Goal: Task Accomplishment & Management: Manage account settings

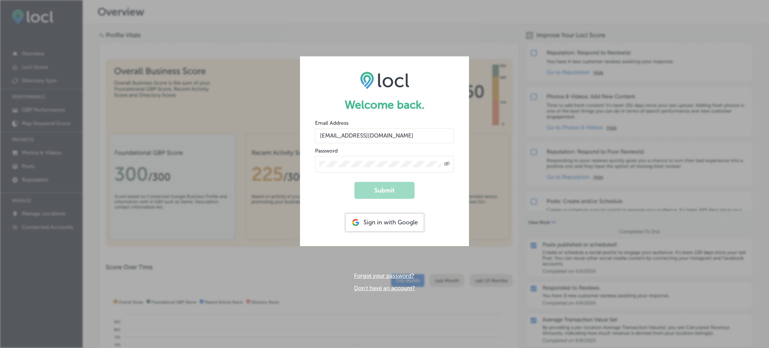
click at [380, 142] on input "[EMAIL_ADDRESS][DOMAIN_NAME]" at bounding box center [384, 135] width 139 height 15
click at [382, 136] on input "[EMAIL_ADDRESS][DOMAIN_NAME]" at bounding box center [384, 135] width 139 height 15
click at [393, 134] on input "[EMAIL_ADDRESS][DOMAIN_NAME]" at bounding box center [384, 135] width 139 height 15
drag, startPoint x: 393, startPoint y: 134, endPoint x: 301, endPoint y: 130, distance: 92.4
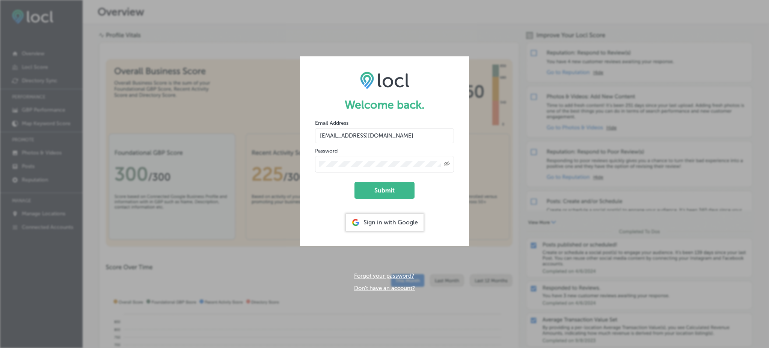
click at [301, 130] on form "Welcome back. Email Address [EMAIL_ADDRESS][DOMAIN_NAME] Password Created with …" at bounding box center [384, 150] width 169 height 189
type input "[EMAIL_ADDRESS][DOMAIN_NAME]"
click at [354, 182] on button "Submit" at bounding box center [384, 190] width 60 height 17
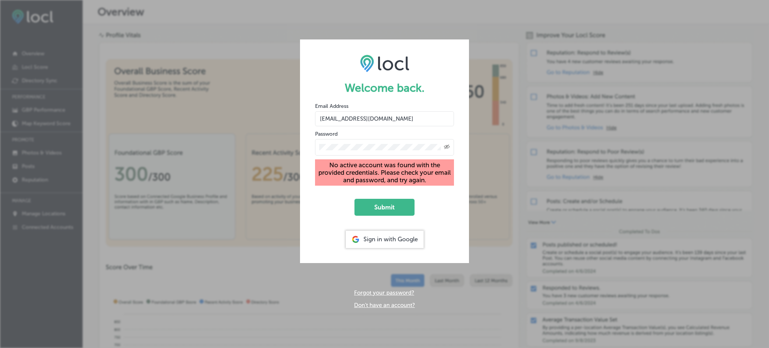
click at [357, 114] on input "[EMAIL_ADDRESS][DOMAIN_NAME]" at bounding box center [384, 118] width 139 height 15
click at [446, 149] on div "Created with Sketch." at bounding box center [447, 147] width 6 height 6
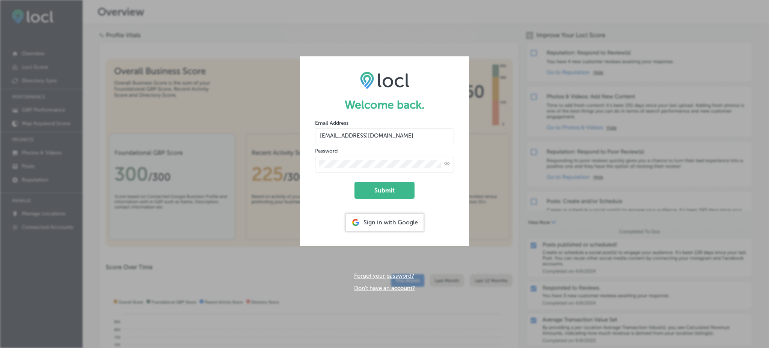
click at [354, 182] on button "Submit" at bounding box center [384, 190] width 60 height 17
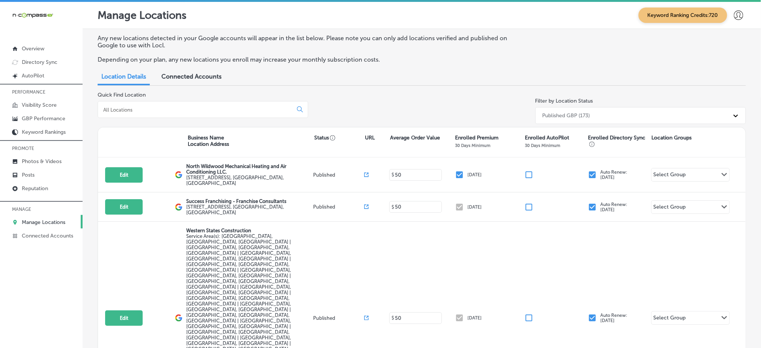
click at [734, 15] on icon at bounding box center [738, 15] width 9 height 9
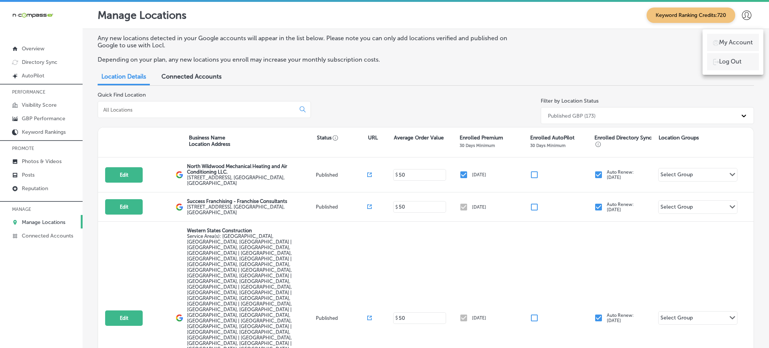
click at [731, 64] on p "Log Out" at bounding box center [730, 61] width 23 height 9
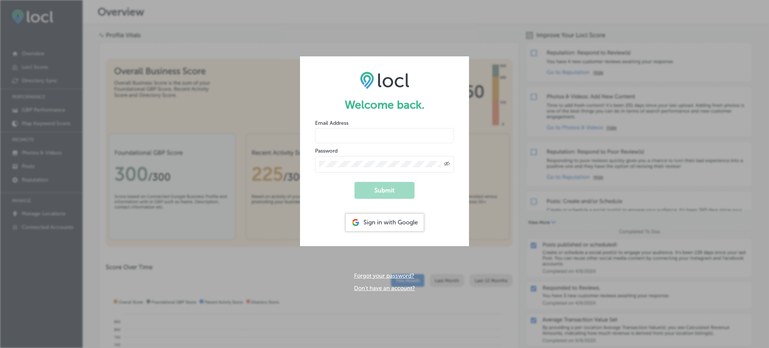
type input "[EMAIL_ADDRESS][DOMAIN_NAME]"
click at [492, 170] on div "Welcome back. Email Address [EMAIL_ADDRESS][DOMAIN_NAME] Password Created with …" at bounding box center [384, 174] width 769 height 348
